Goal: Check status: Check status

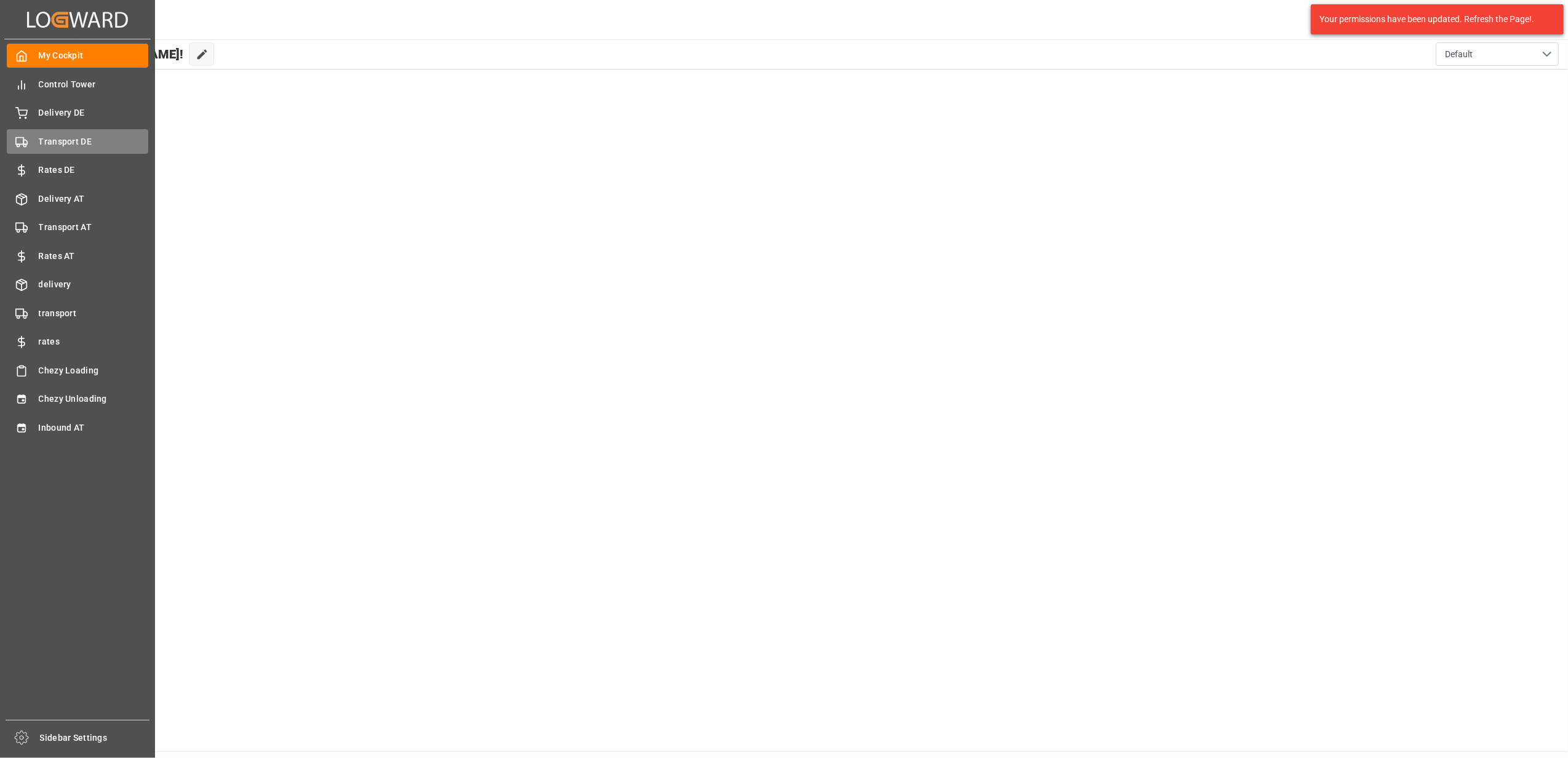
click at [42, 132] on div "Transport DE Transport DE" at bounding box center [78, 141] width 142 height 24
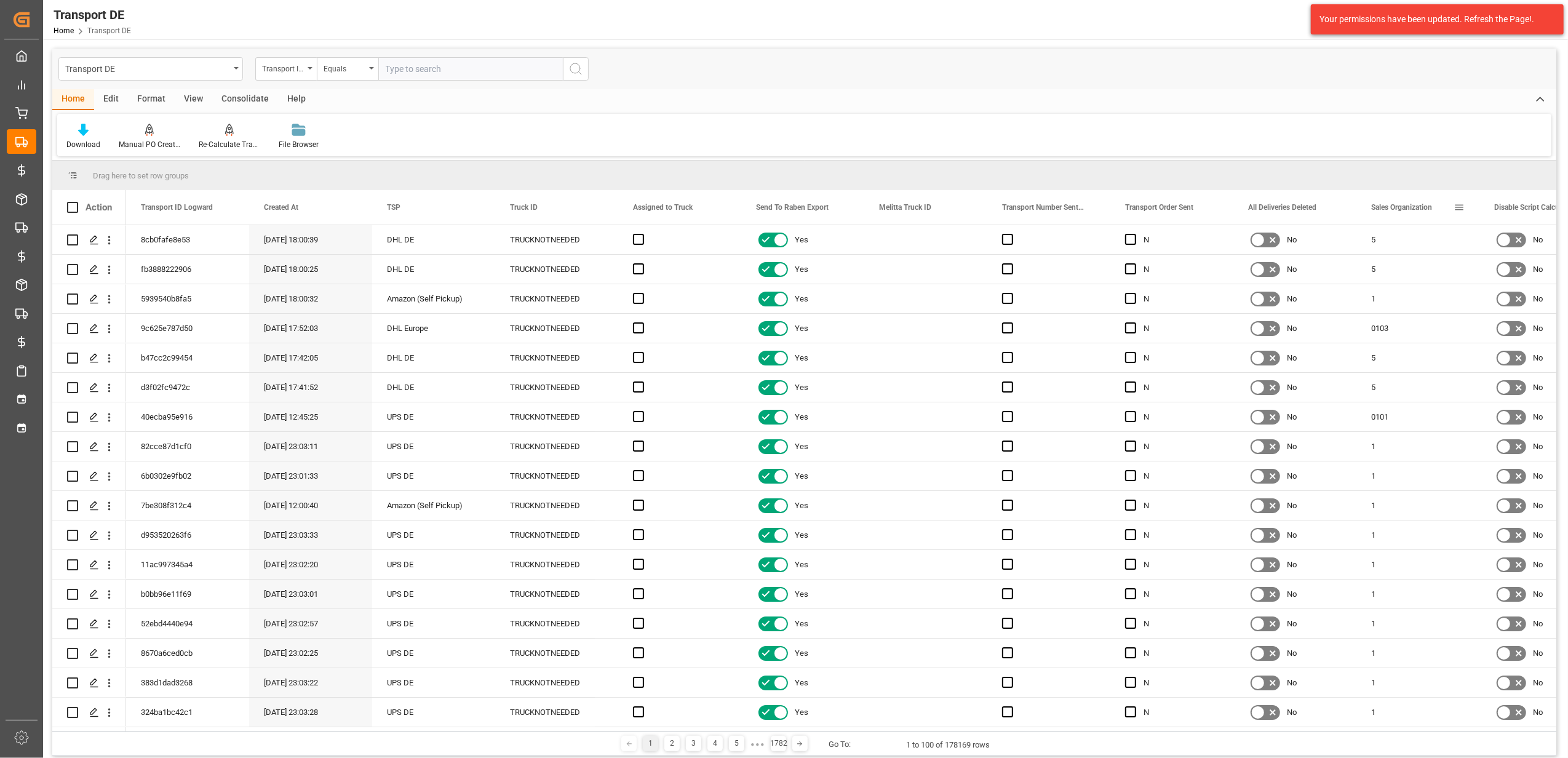
click at [1463, 210] on span at bounding box center [1459, 207] width 11 height 11
click at [1508, 200] on span "filter" at bounding box center [1501, 210] width 53 height 22
type input "5"
click at [1506, 308] on button "Apply" at bounding box center [1504, 312] width 22 height 13
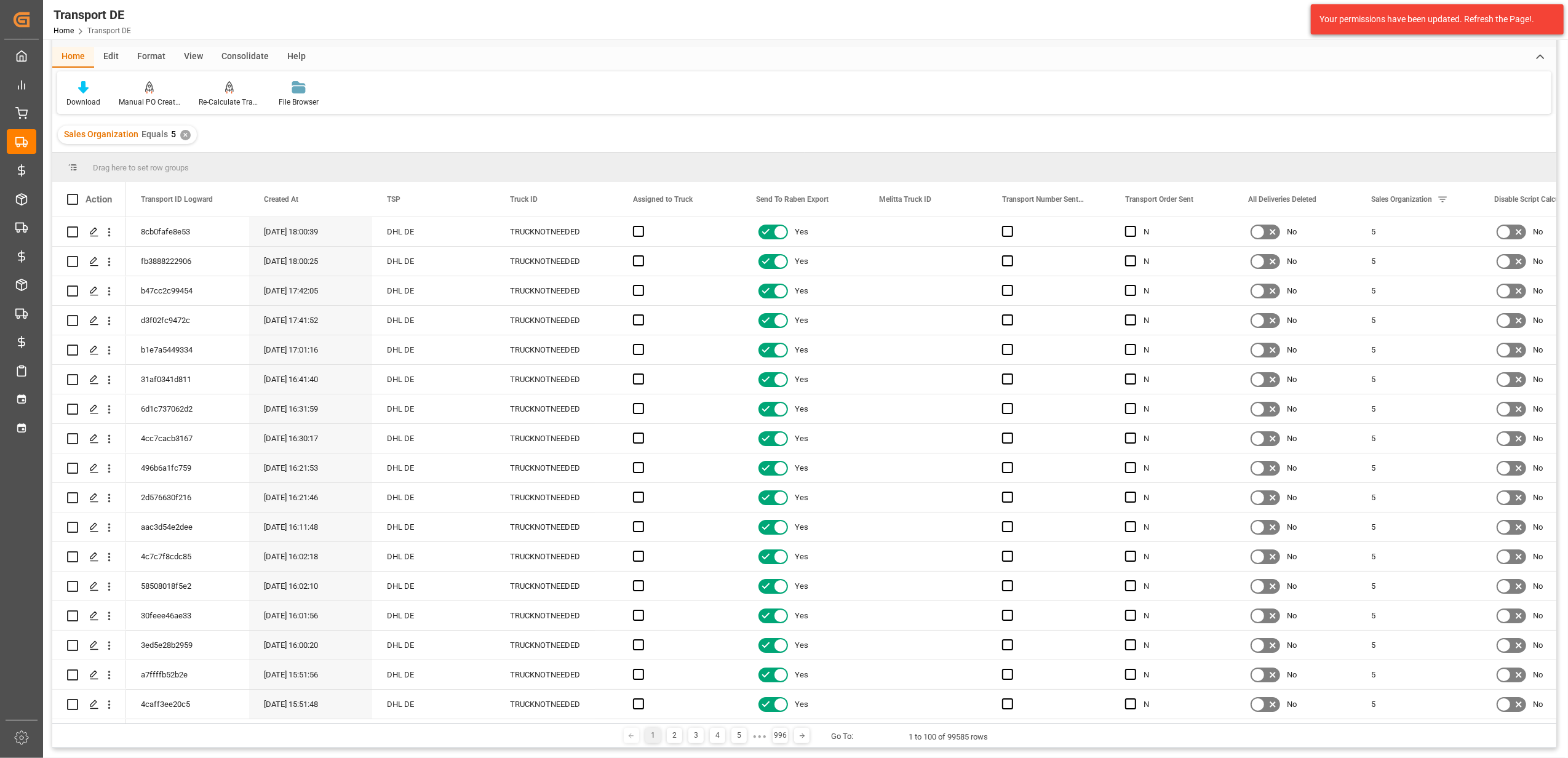
scroll to position [43, 0]
drag, startPoint x: 172, startPoint y: 718, endPoint x: 283, endPoint y: 726, distance: 111.3
click at [283, 726] on div "Drag here to set row groups Drag here to set column labels Action Transport ID …" at bounding box center [804, 449] width 1504 height 596
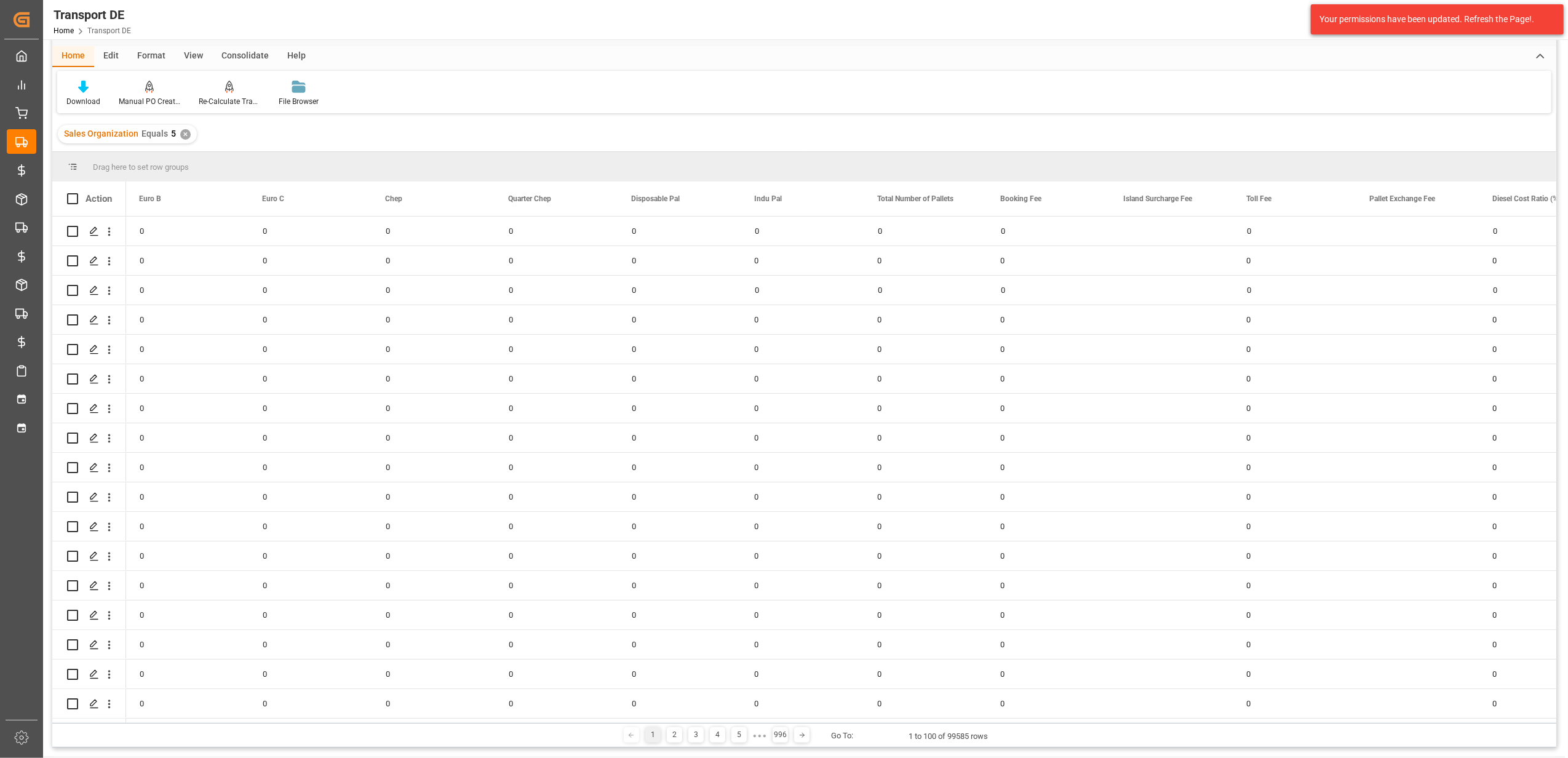
scroll to position [0, 0]
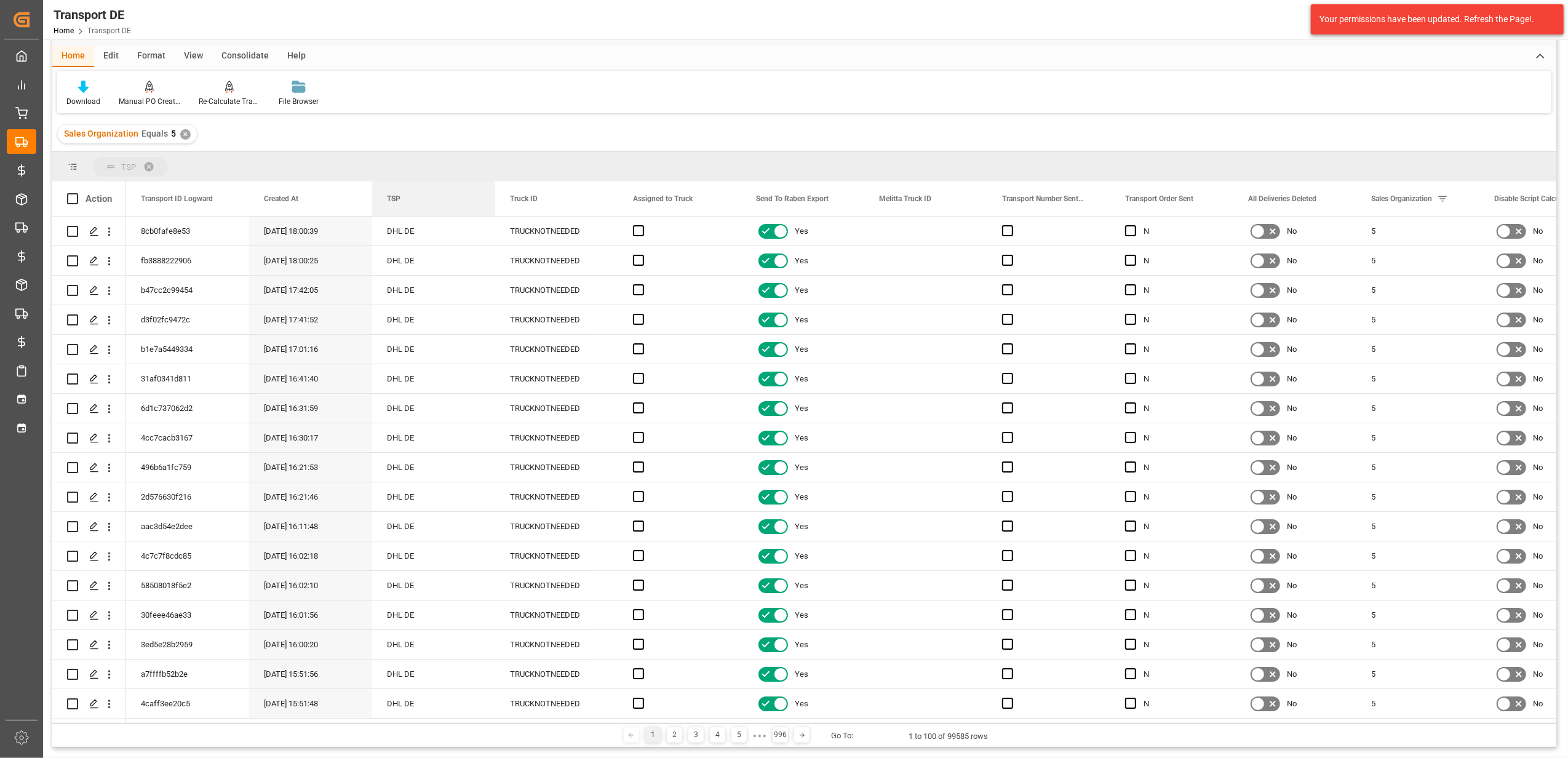
drag, startPoint x: 400, startPoint y: 205, endPoint x: 212, endPoint y: 163, distance: 192.6
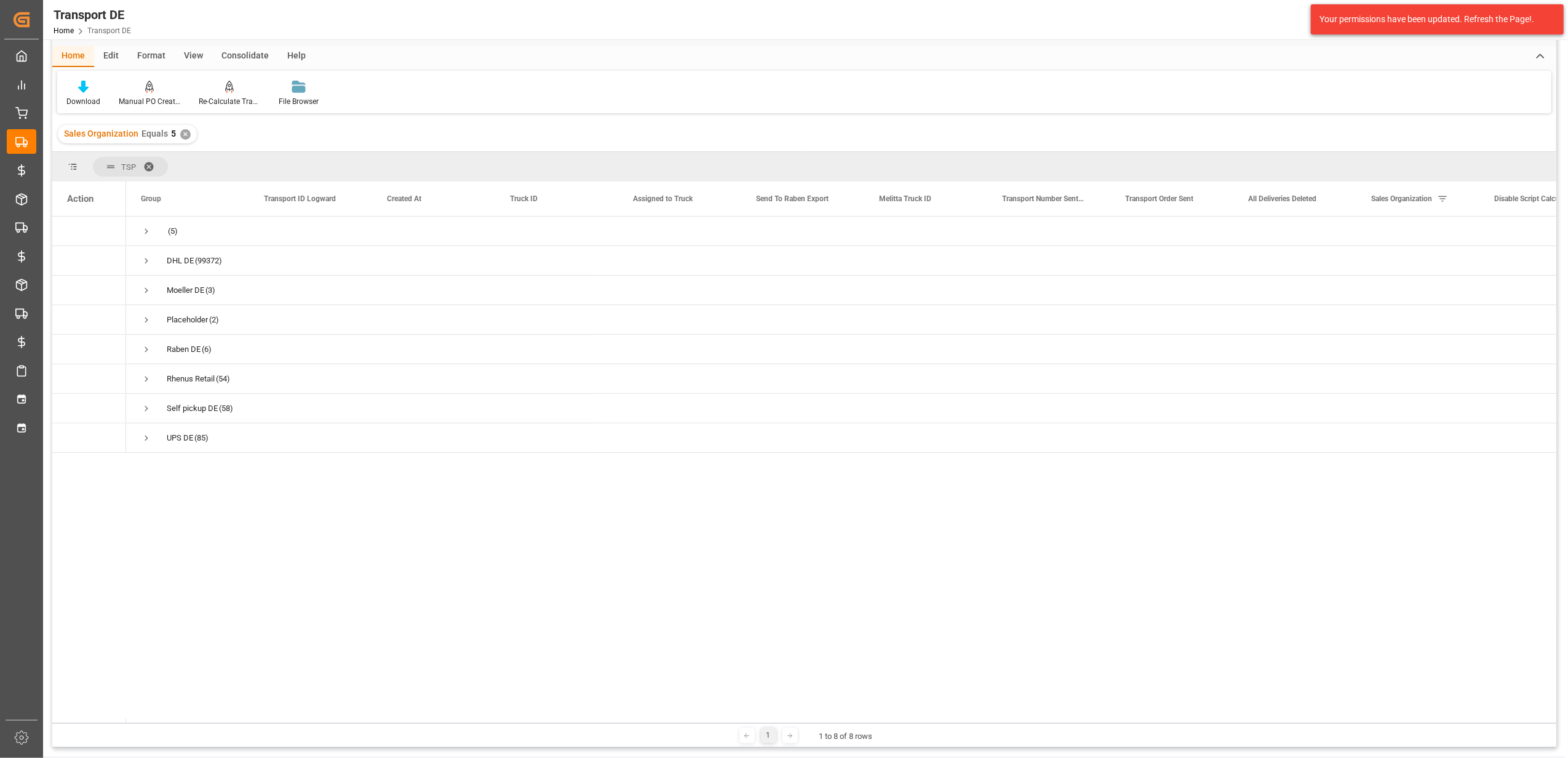
click at [181, 135] on div "✕" at bounding box center [186, 135] width 11 height 11
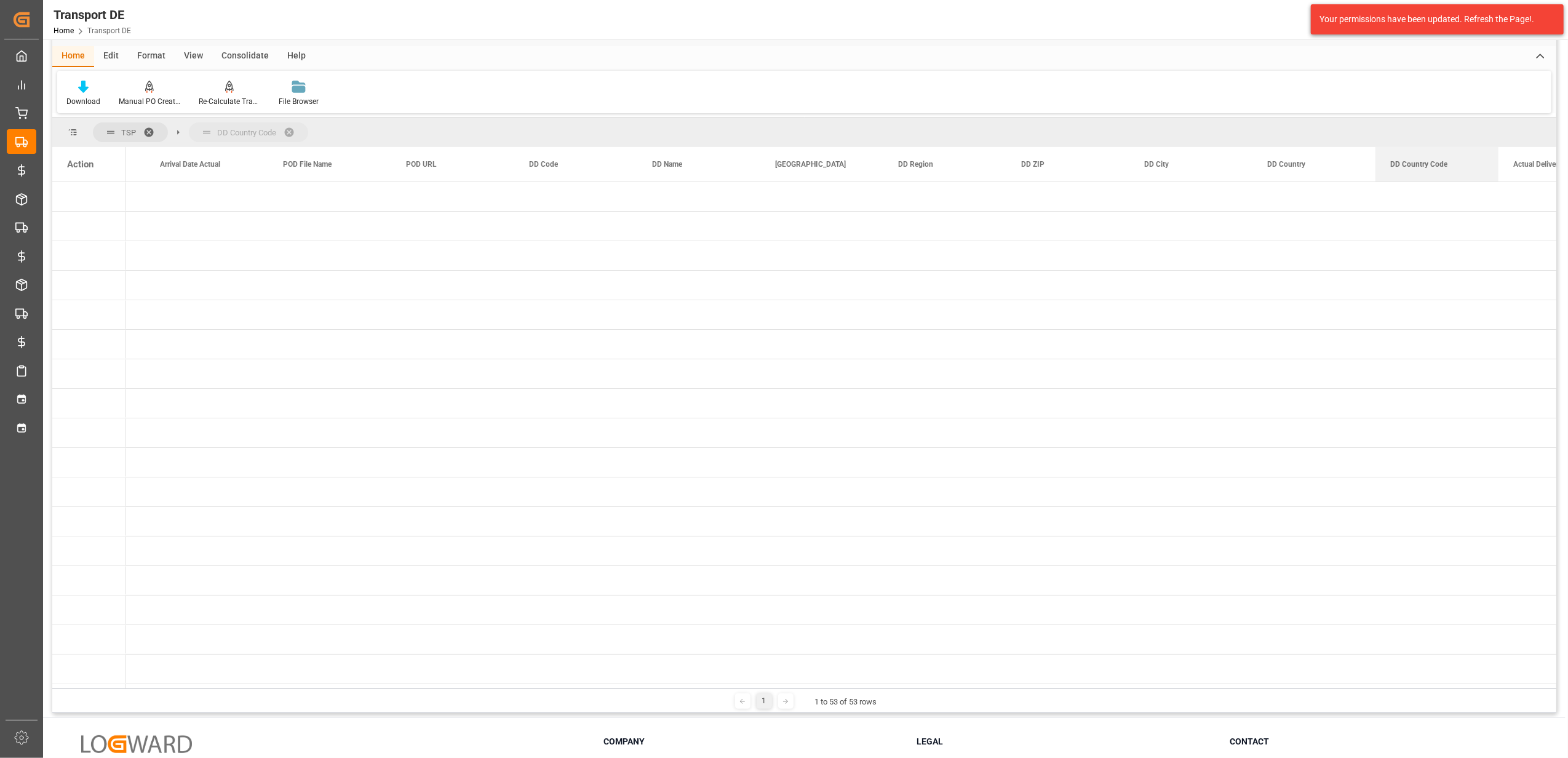
drag, startPoint x: 1400, startPoint y: 150, endPoint x: 1294, endPoint y: 129, distance: 108.1
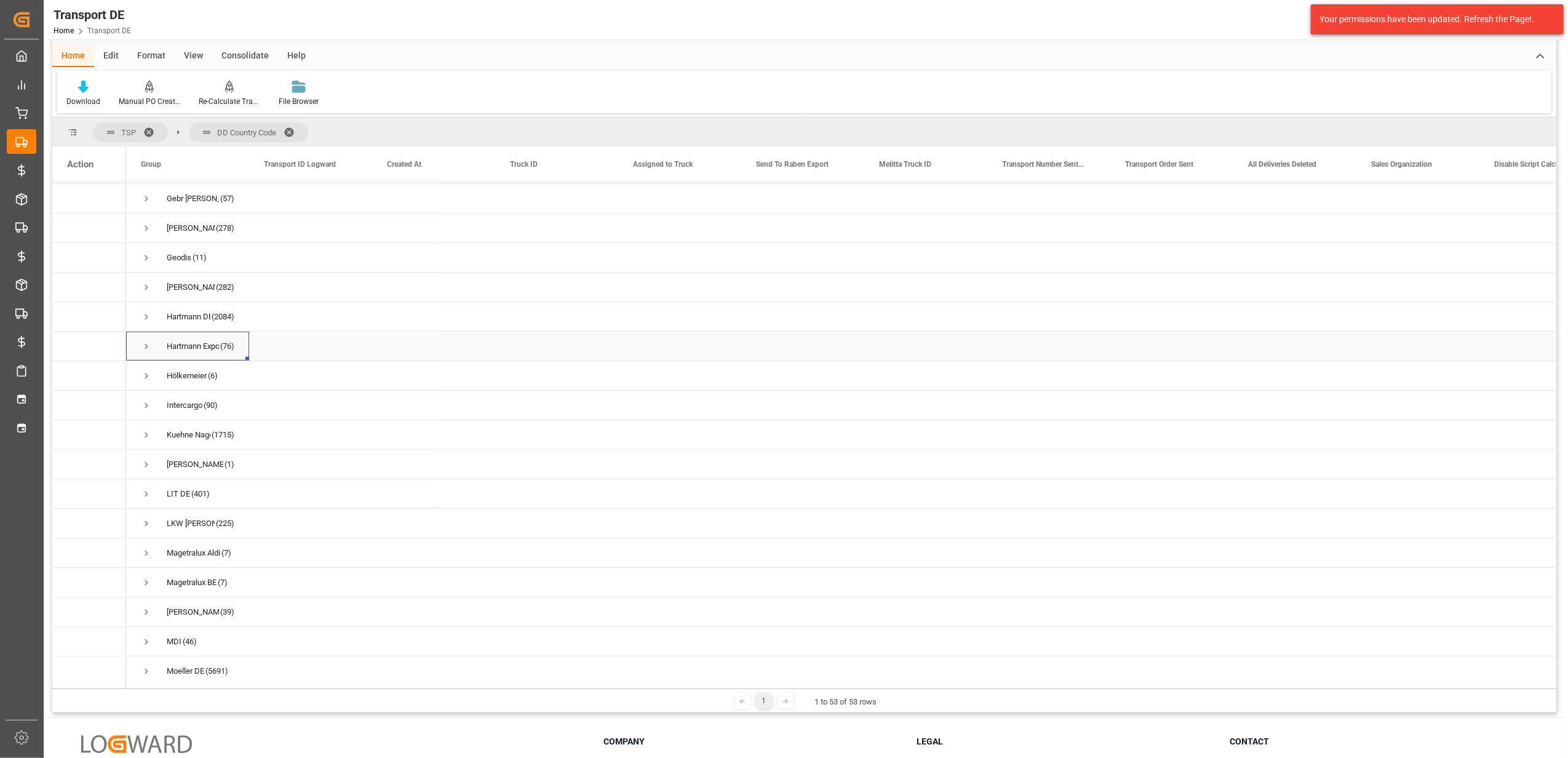
click at [145, 345] on span "Press SPACE to select this row." at bounding box center [146, 346] width 11 height 11
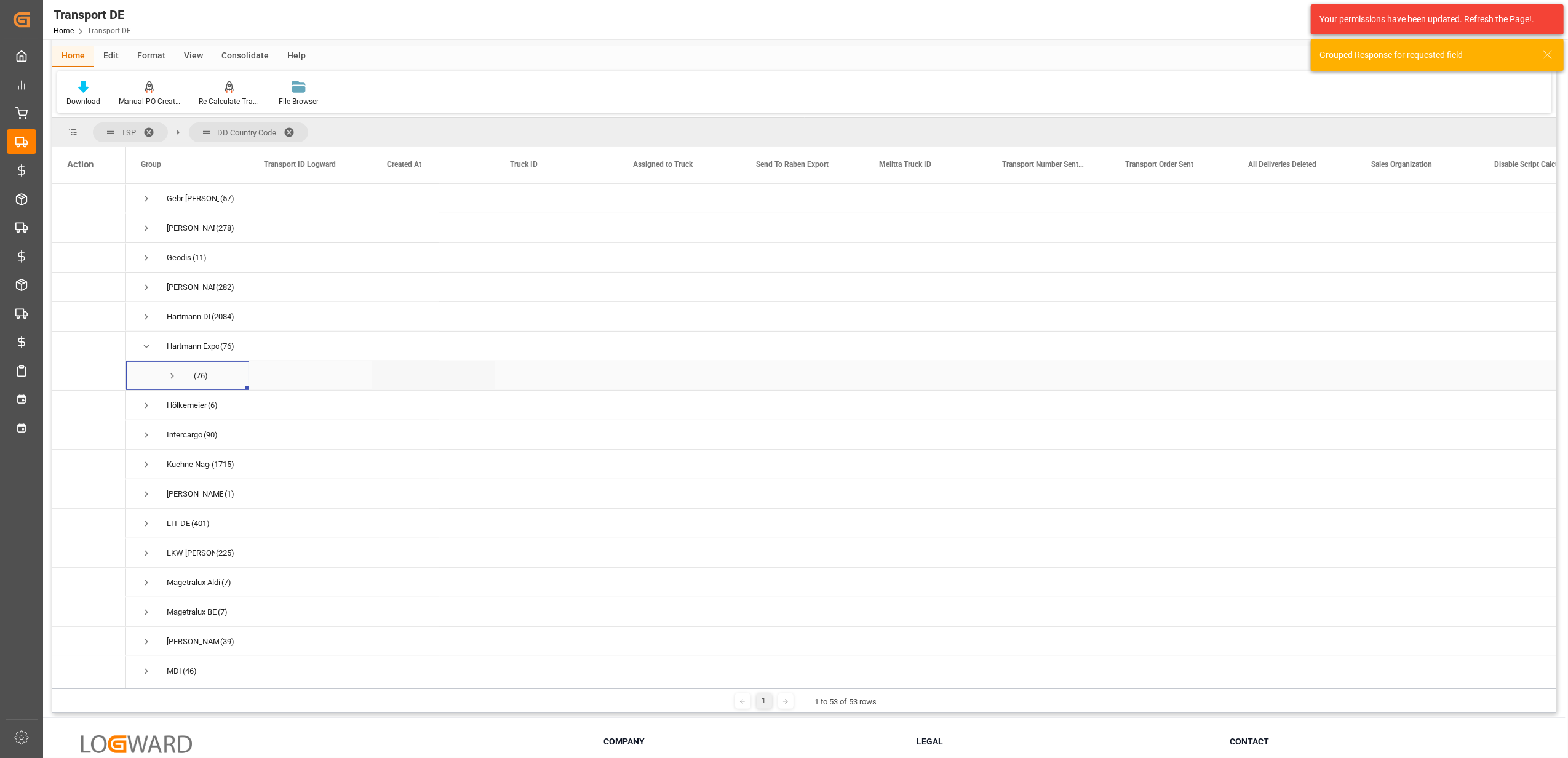
click at [171, 373] on span "Press SPACE to select this row." at bounding box center [172, 376] width 11 height 11
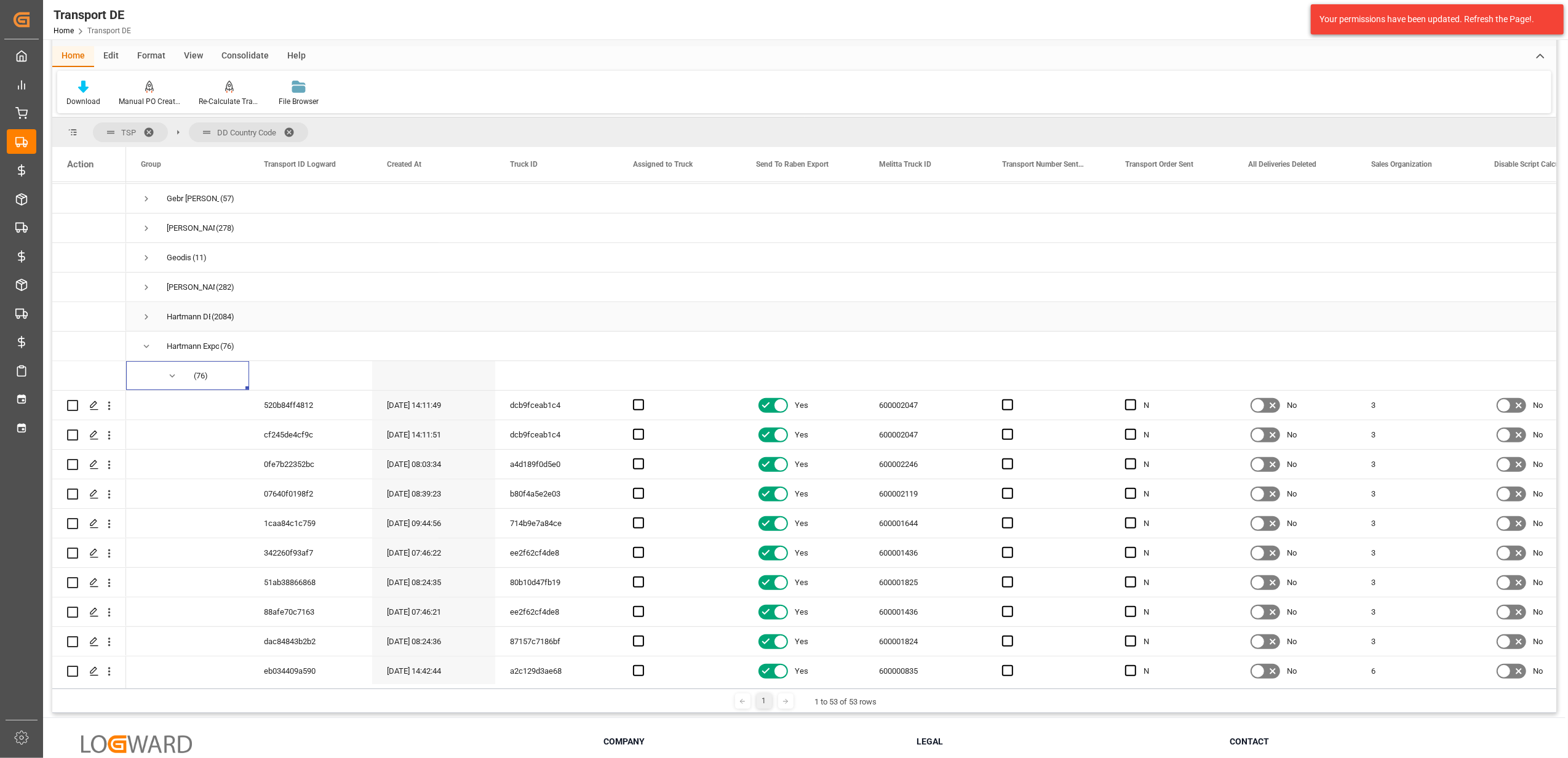
click at [150, 315] on span "Press SPACE to select this row." at bounding box center [146, 317] width 11 height 11
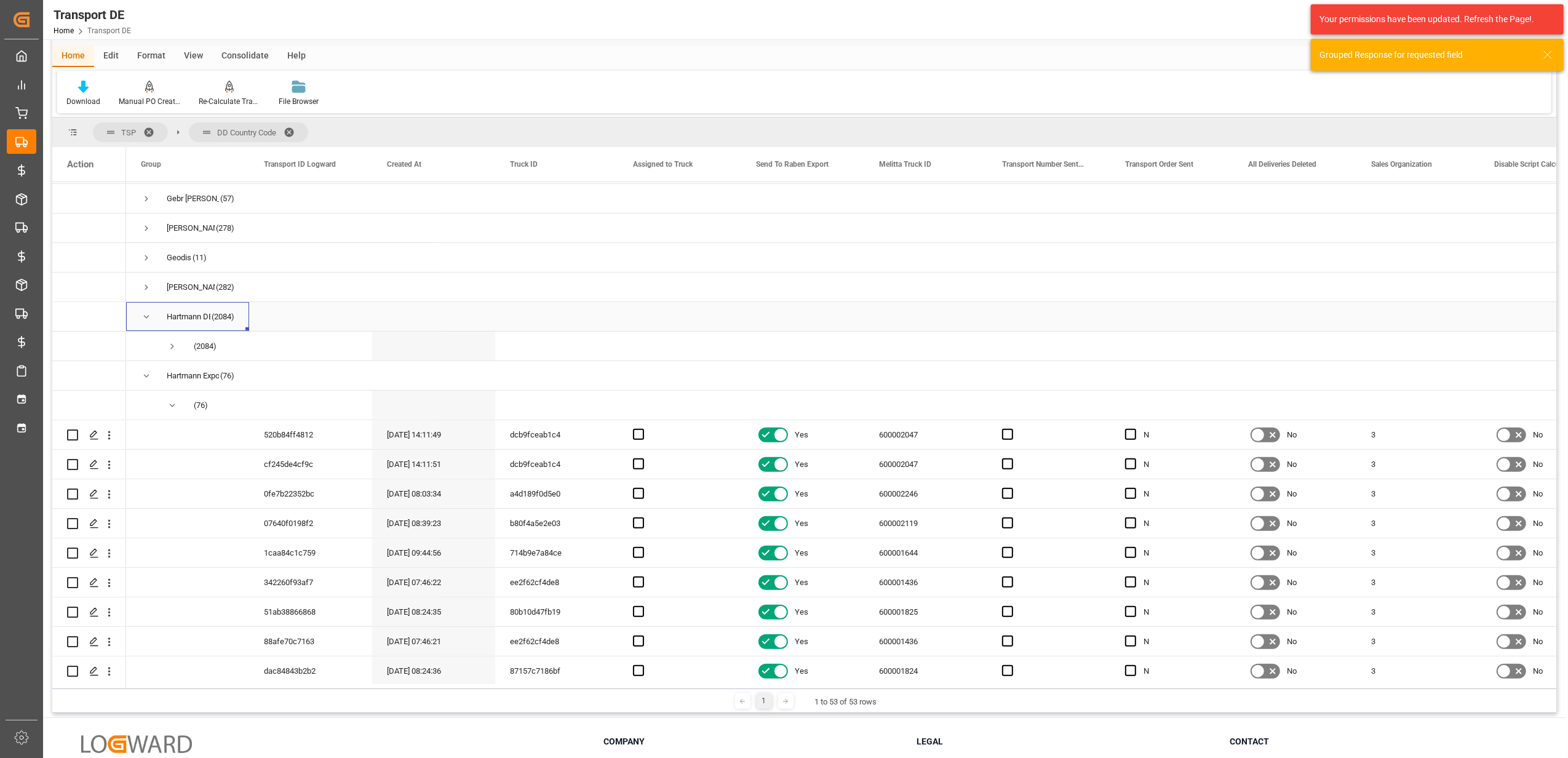
click at [142, 316] on span "Press SPACE to select this row." at bounding box center [146, 317] width 11 height 11
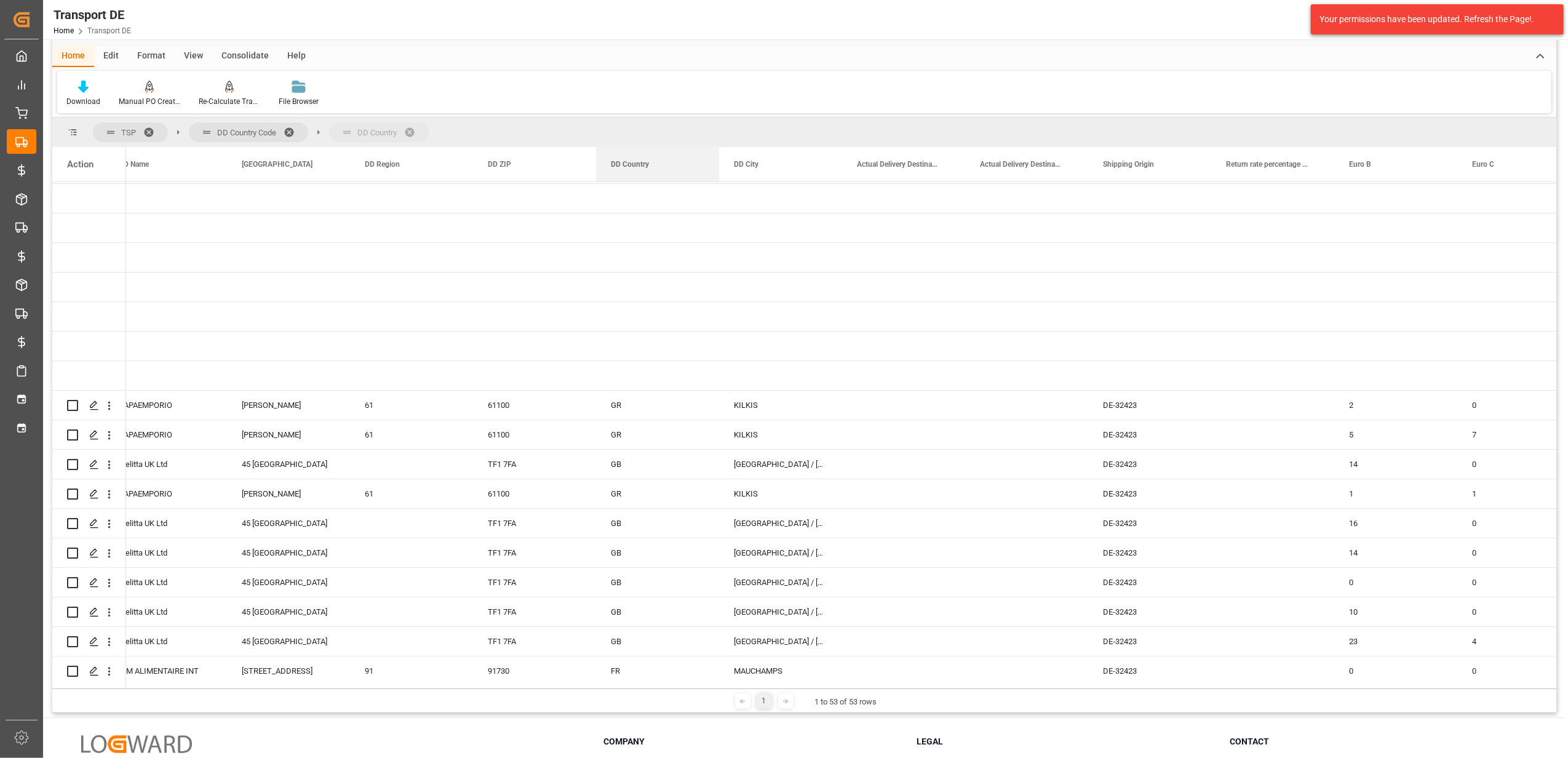
drag, startPoint x: 749, startPoint y: 173, endPoint x: 614, endPoint y: 124, distance: 143.6
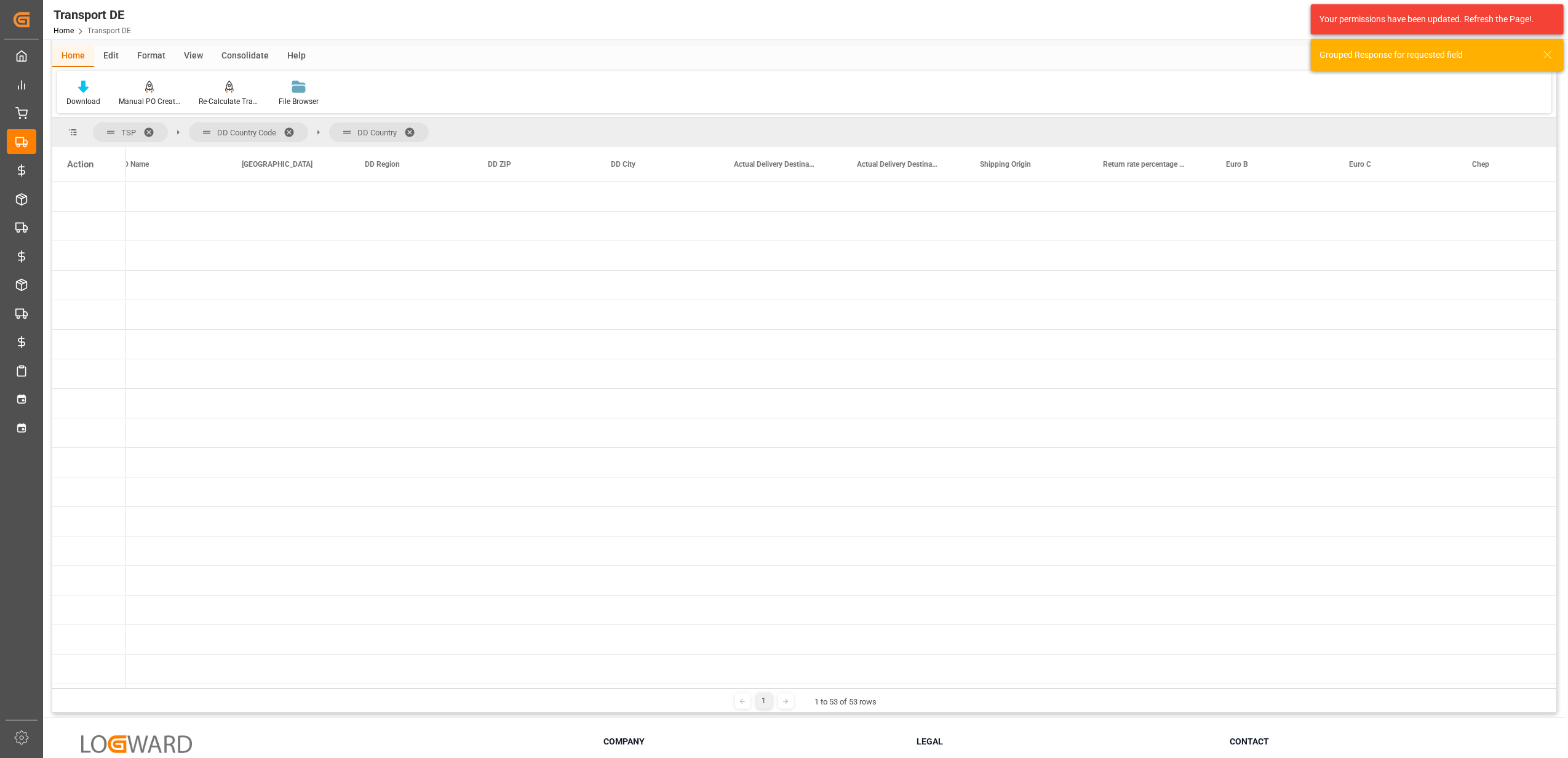
click at [293, 133] on span at bounding box center [293, 132] width 20 height 11
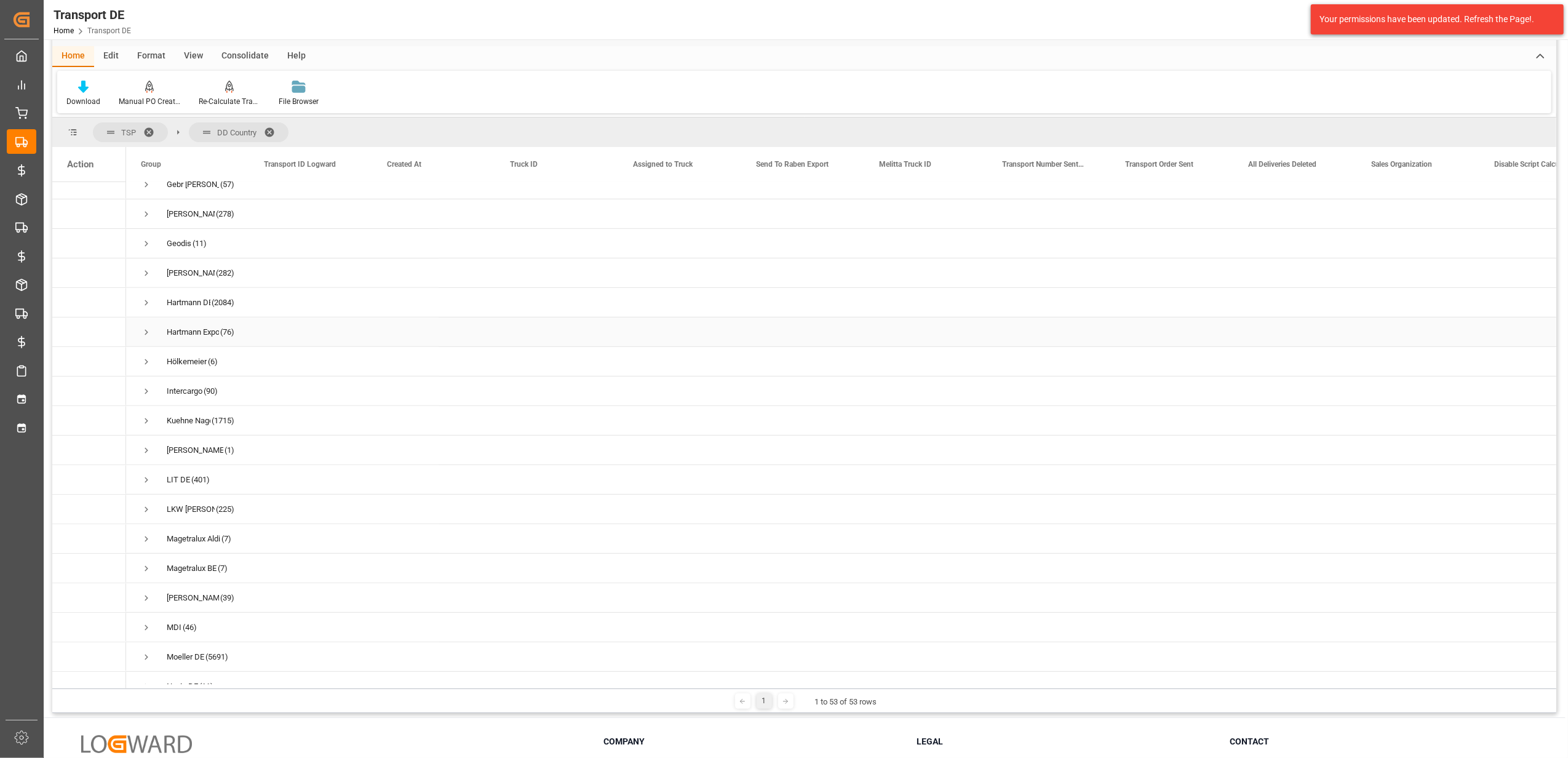
click at [143, 330] on span "Press SPACE to select this row." at bounding box center [146, 332] width 11 height 11
click at [172, 362] on span "Press SPACE to select this row." at bounding box center [172, 362] width 11 height 11
